Goal: Task Accomplishment & Management: Use online tool/utility

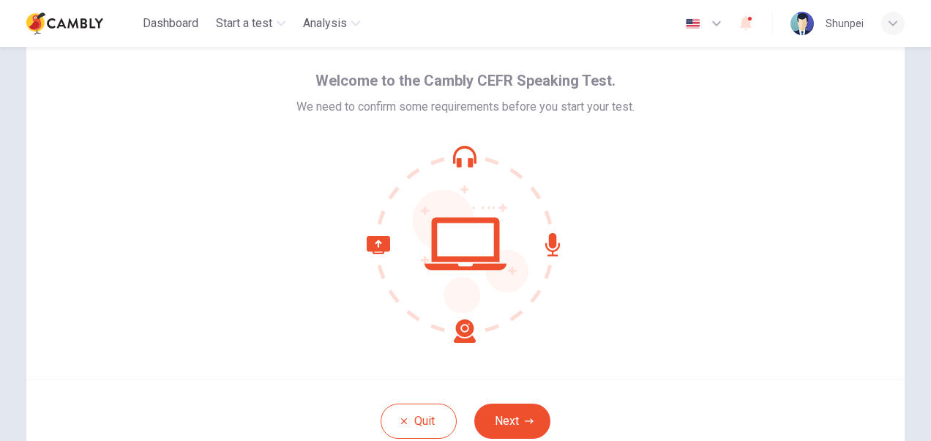
scroll to position [50, 0]
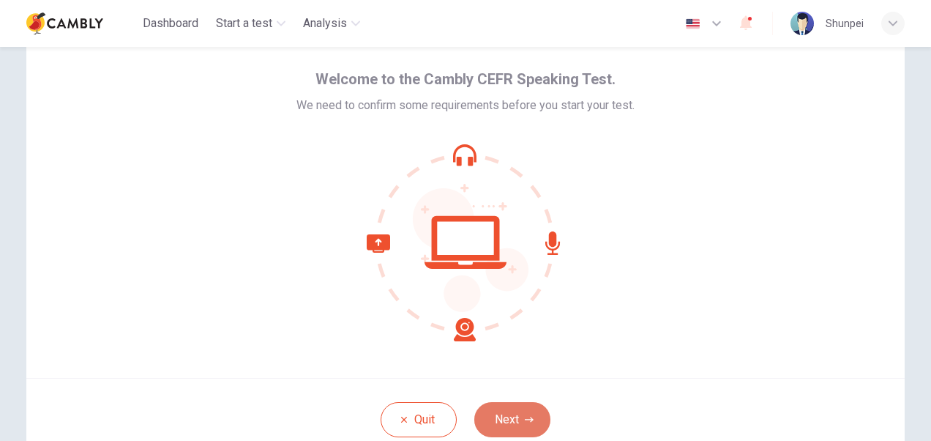
click at [520, 411] on button "Next" at bounding box center [512, 419] width 76 height 35
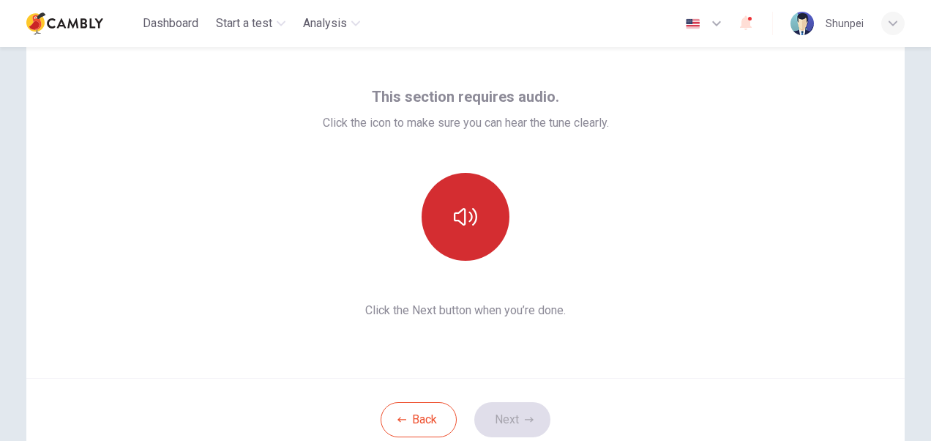
click at [471, 228] on button "button" at bounding box center [466, 217] width 88 height 88
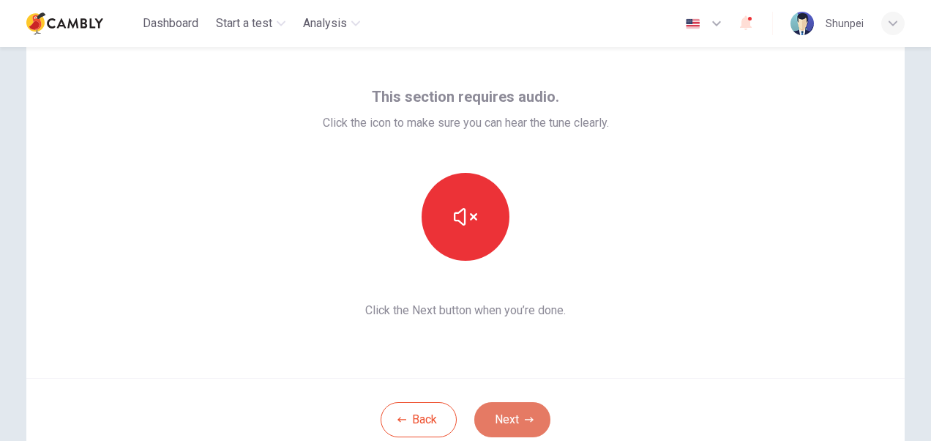
click at [515, 416] on button "Next" at bounding box center [512, 419] width 76 height 35
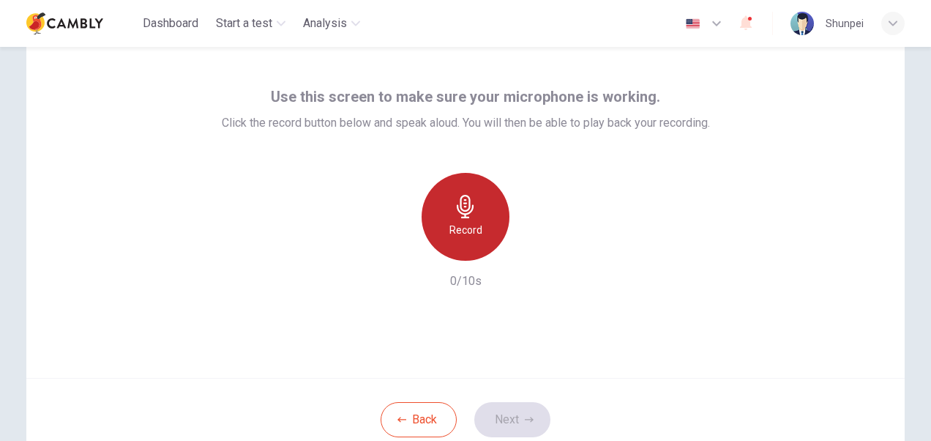
click at [462, 218] on div "Record" at bounding box center [466, 217] width 88 height 88
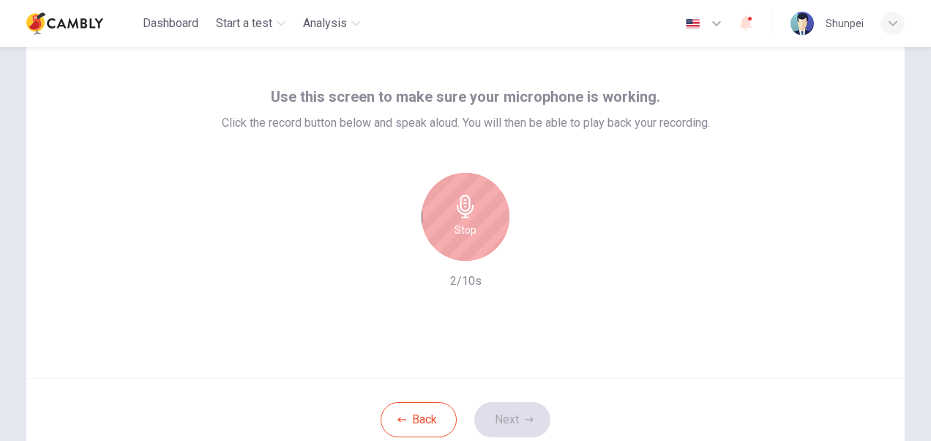
click at [474, 212] on div "Stop" at bounding box center [466, 217] width 88 height 88
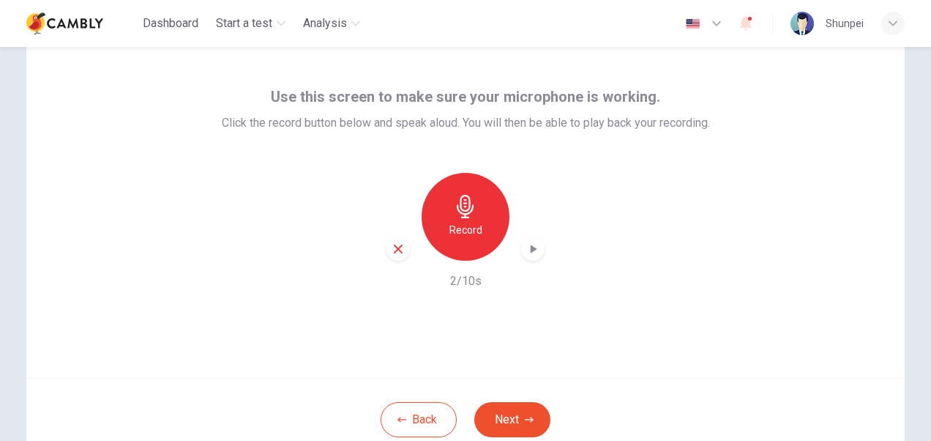
click at [526, 247] on icon "button" at bounding box center [533, 249] width 15 height 15
click at [511, 399] on div "Back Next" at bounding box center [465, 419] width 878 height 83
click at [512, 419] on button "Next" at bounding box center [512, 419] width 76 height 35
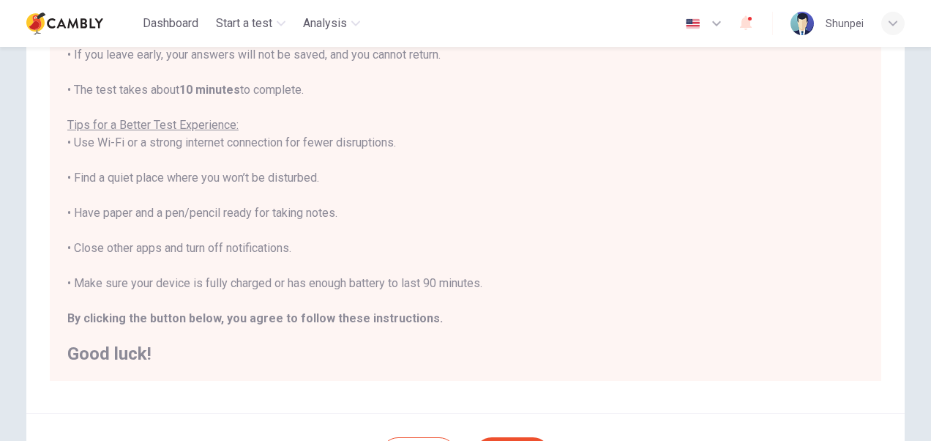
scroll to position [326, 0]
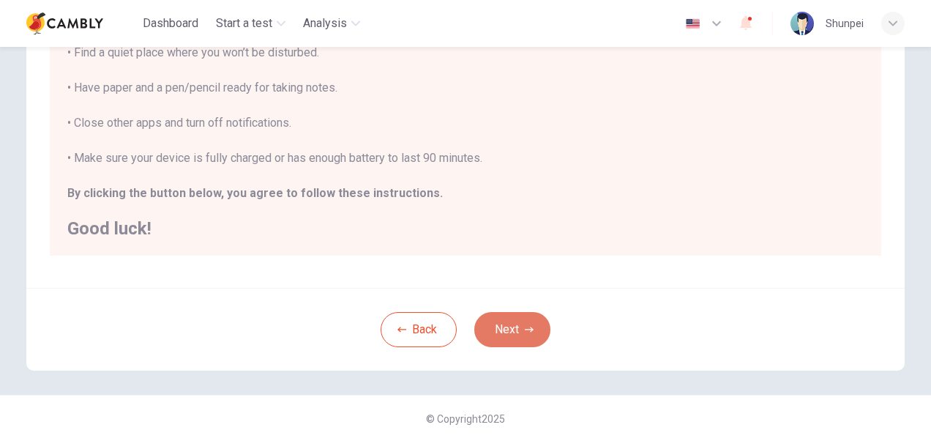
click at [503, 330] on button "Next" at bounding box center [512, 329] width 76 height 35
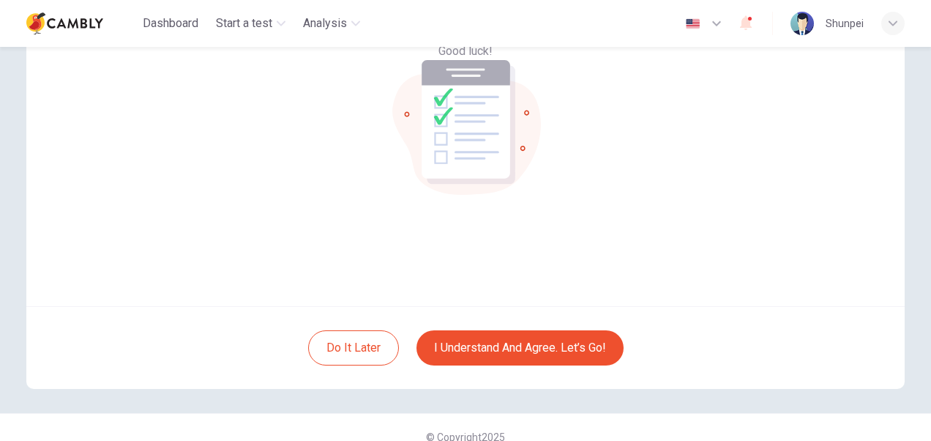
scroll to position [122, 0]
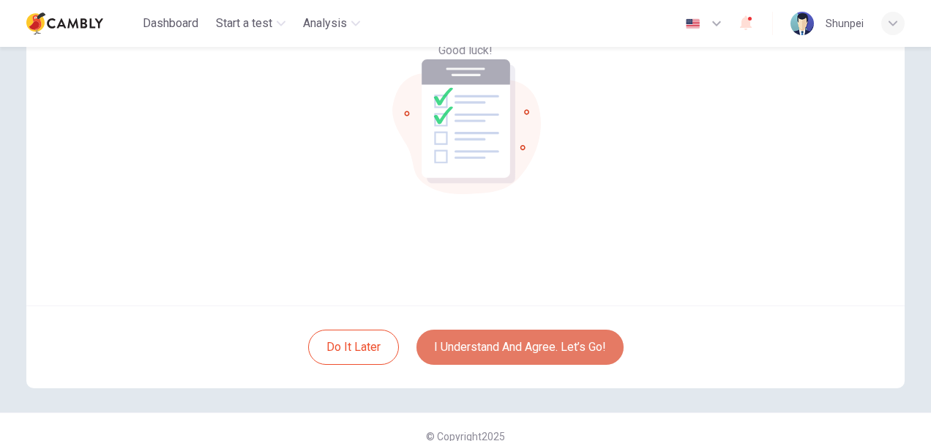
click at [502, 351] on button "I understand and agree. Let’s go!" at bounding box center [519, 346] width 207 height 35
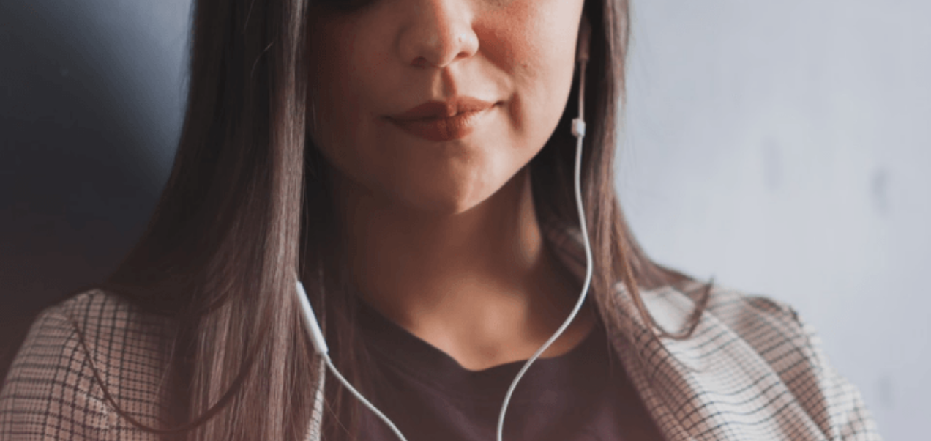
click at [42, 167] on button "Continue" at bounding box center [21, 194] width 42 height 55
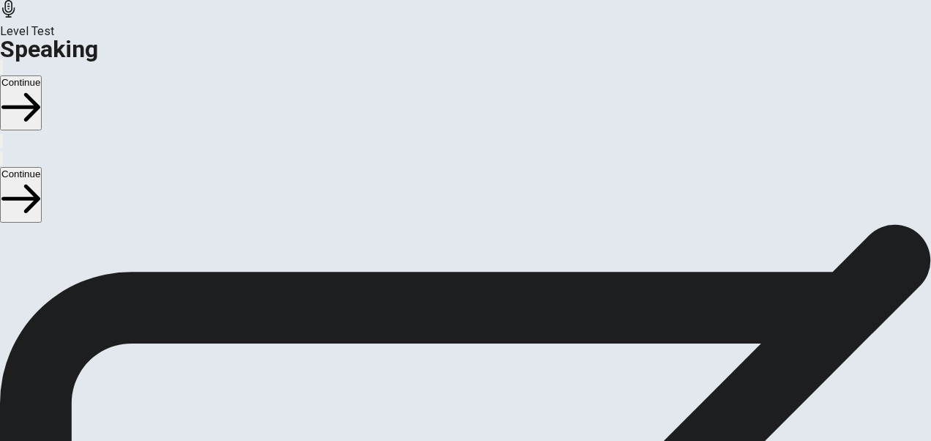
scroll to position [438, 0]
click at [448, 172] on icon "Play Audio" at bounding box center [448, 172] width 0 height 0
click at [465, 190] on icon "Pause Audio" at bounding box center [456, 181] width 15 height 18
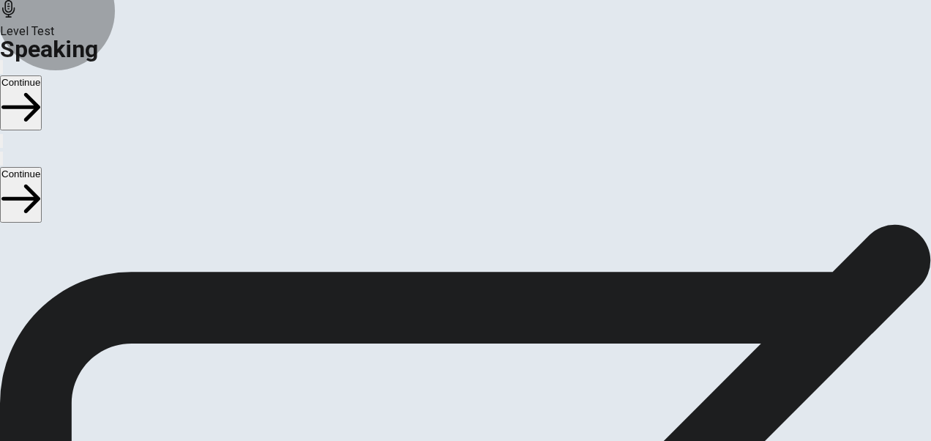
click at [42, 167] on button "Continue" at bounding box center [21, 194] width 42 height 55
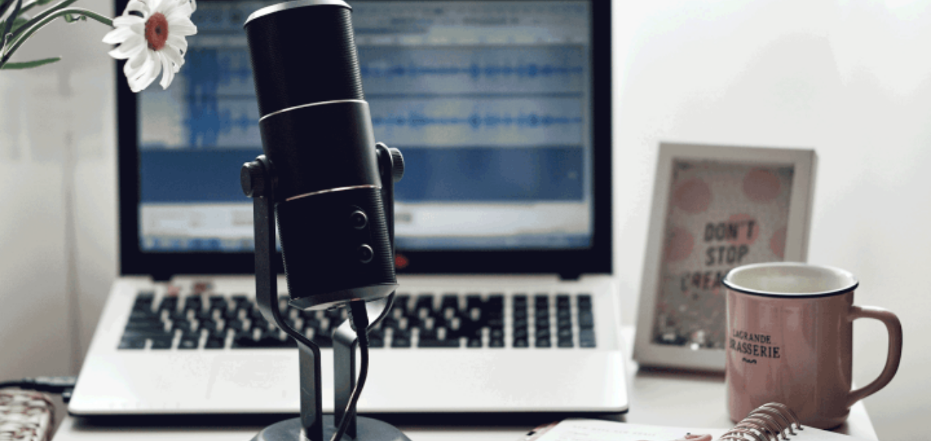
click at [42, 167] on button "Continue" at bounding box center [21, 194] width 42 height 55
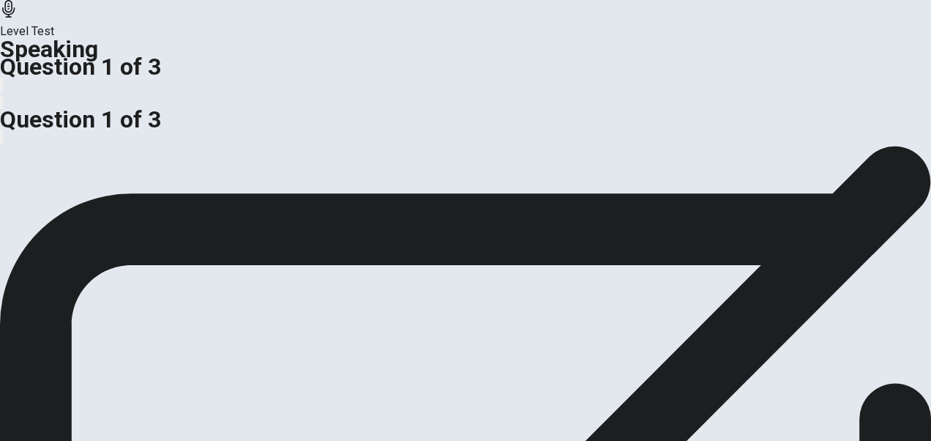
scroll to position [7, 0]
drag, startPoint x: 466, startPoint y: 262, endPoint x: 224, endPoint y: 269, distance: 241.7
click at [224, 174] on div "Are meetings essential for team collaboration, or are they often a waste of tim…" at bounding box center [465, 156] width 931 height 35
drag, startPoint x: 53, startPoint y: 256, endPoint x: 432, endPoint y: 273, distance: 379.5
click at [432, 174] on div "Are meetings essential for team collaboration, or are they often a waste of tim…" at bounding box center [465, 156] width 931 height 35
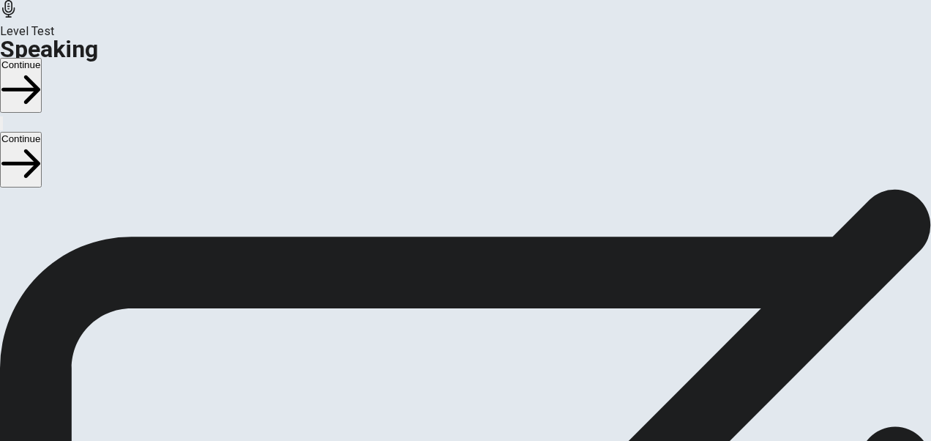
scroll to position [0, 0]
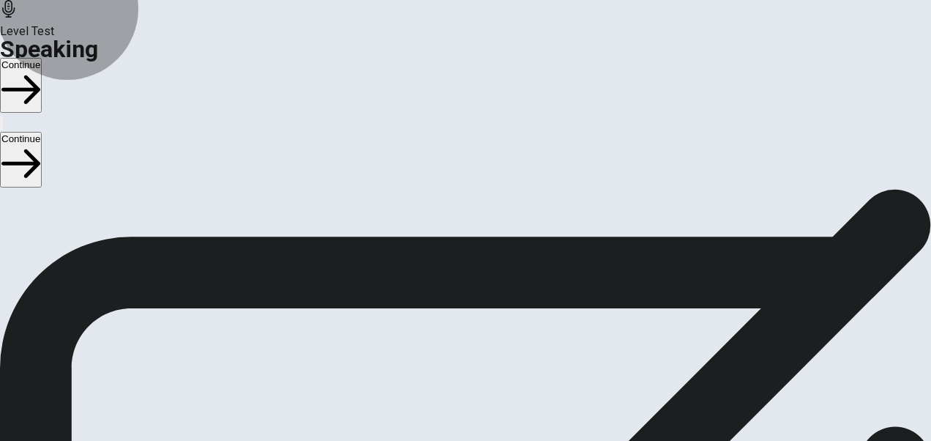
click at [42, 132] on button "Continue" at bounding box center [21, 159] width 42 height 55
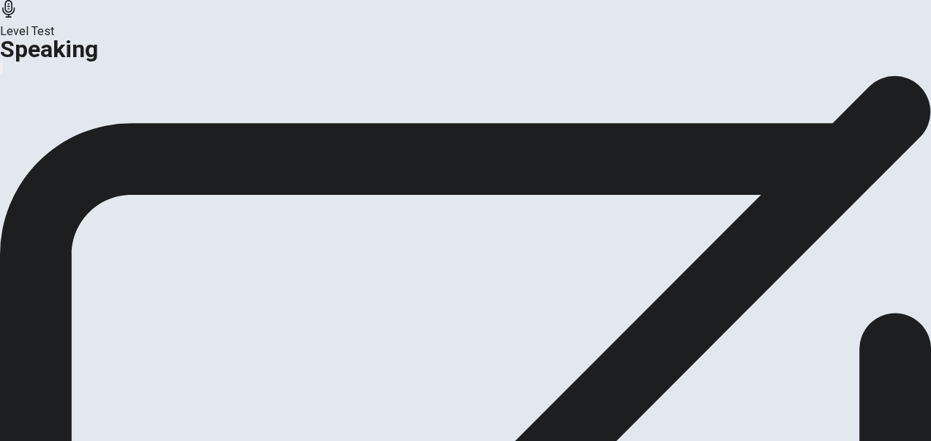
click at [116, 183] on button "Continue" at bounding box center [86, 173] width 59 height 20
